Goal: Browse casually

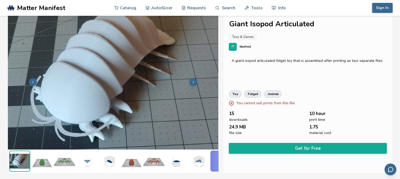
scroll to position [0, 2]
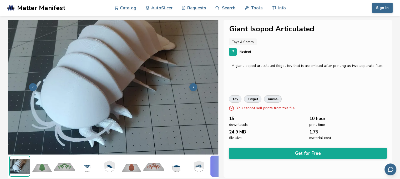
click at [189, 88] on button at bounding box center [193, 87] width 8 height 8
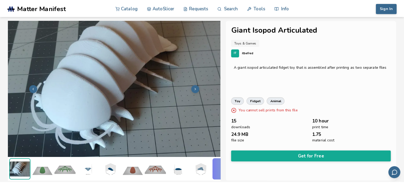
scroll to position [0, 0]
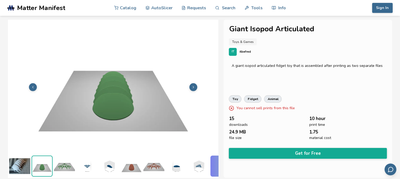
click at [189, 88] on img at bounding box center [113, 87] width 210 height 158
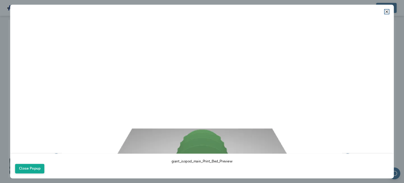
click at [189, 88] on img at bounding box center [202, 156] width 374 height 280
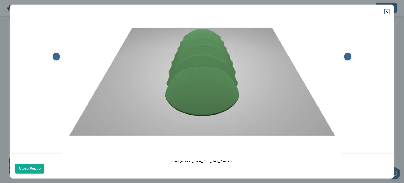
scroll to position [103, 0]
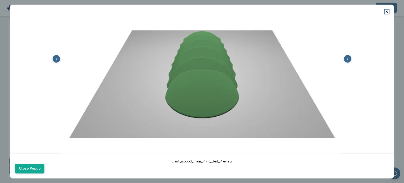
click at [347, 57] on button at bounding box center [348, 59] width 8 height 8
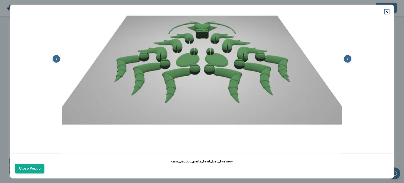
click at [346, 58] on icon at bounding box center [347, 58] width 3 height 3
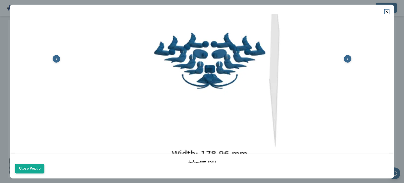
click at [344, 58] on button at bounding box center [348, 59] width 8 height 8
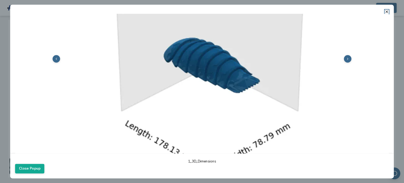
click at [344, 58] on button at bounding box center [348, 59] width 8 height 8
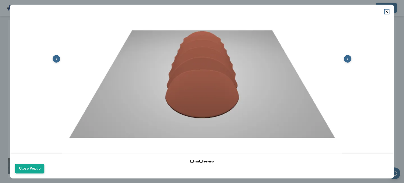
click at [344, 58] on button at bounding box center [348, 59] width 8 height 8
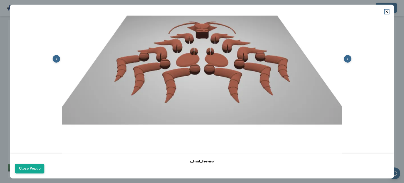
scroll to position [0, 41]
click at [344, 58] on button at bounding box center [348, 59] width 8 height 8
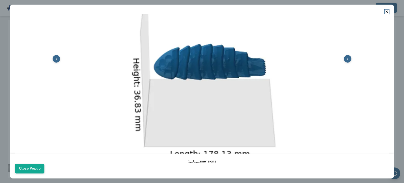
click at [340, 58] on img at bounding box center [202, 58] width 374 height 280
click at [337, 58] on img at bounding box center [202, 58] width 374 height 280
click at [344, 55] on button at bounding box center [348, 59] width 8 height 8
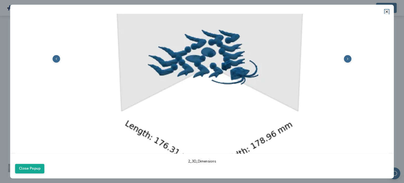
click at [344, 55] on button at bounding box center [348, 59] width 8 height 8
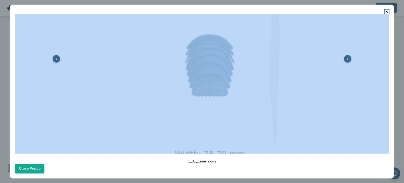
click at [346, 57] on icon at bounding box center [347, 58] width 3 height 3
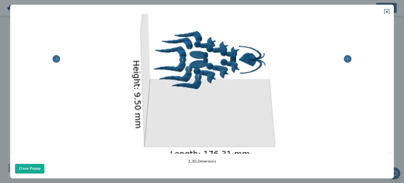
click at [346, 57] on icon at bounding box center [347, 58] width 3 height 3
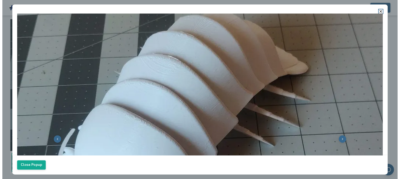
scroll to position [0, 0]
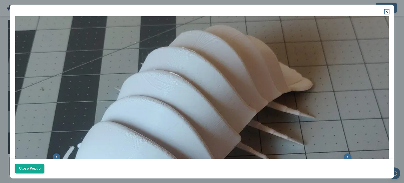
click at [386, 11] on icon at bounding box center [387, 11] width 4 height 4
